Goal: Task Accomplishment & Management: Manage account settings

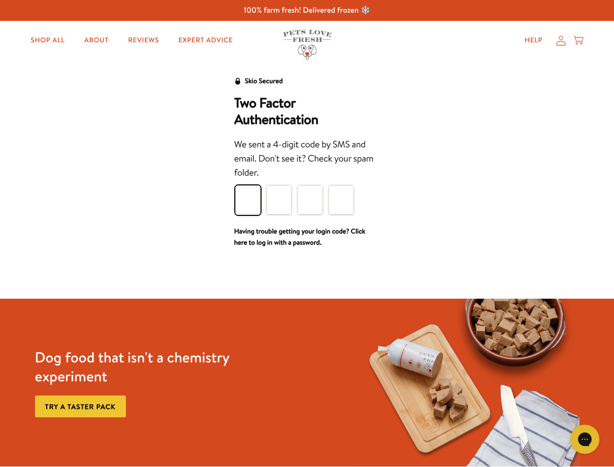
click at [307, 179] on div "We sent a 4-digit code by SMS and email. Don't see it? Check your spam folder." at bounding box center [307, 159] width 146 height 43
click at [585, 439] on icon "Gorgias live chat" at bounding box center [584, 438] width 9 height 9
